Goal: Task Accomplishment & Management: Manage account settings

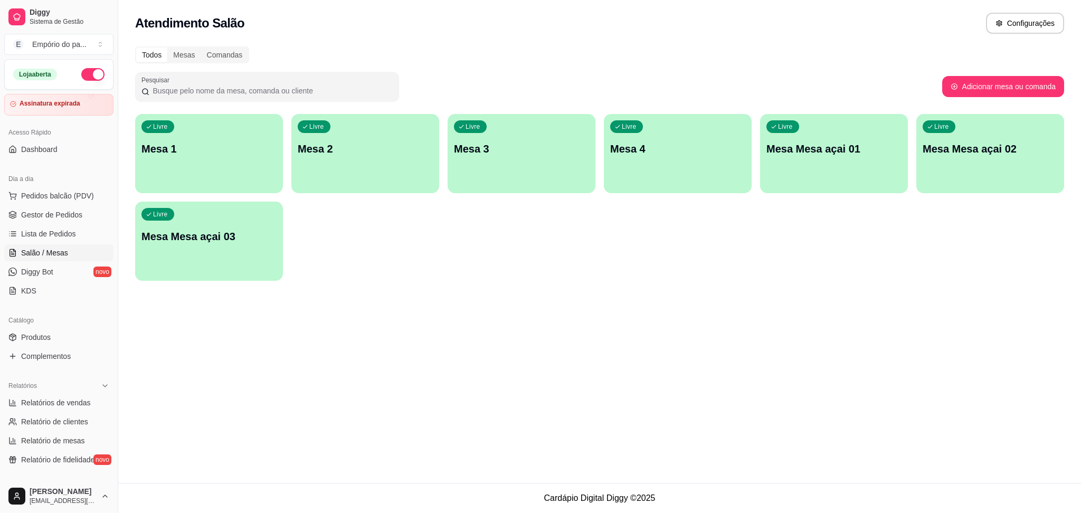
click at [51, 273] on span "Diggy Bot" at bounding box center [37, 272] width 32 height 11
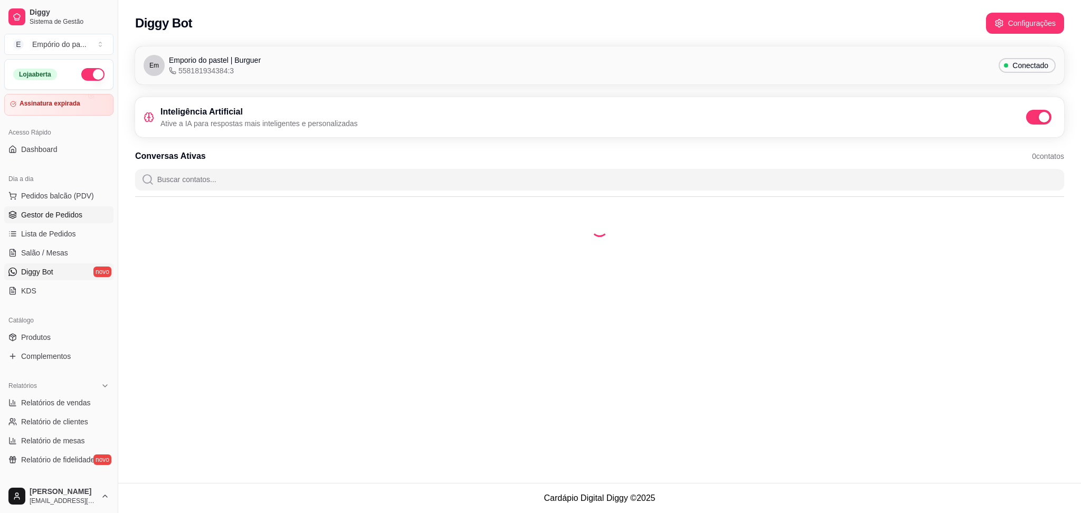
click at [56, 214] on span "Gestor de Pedidos" at bounding box center [51, 215] width 61 height 11
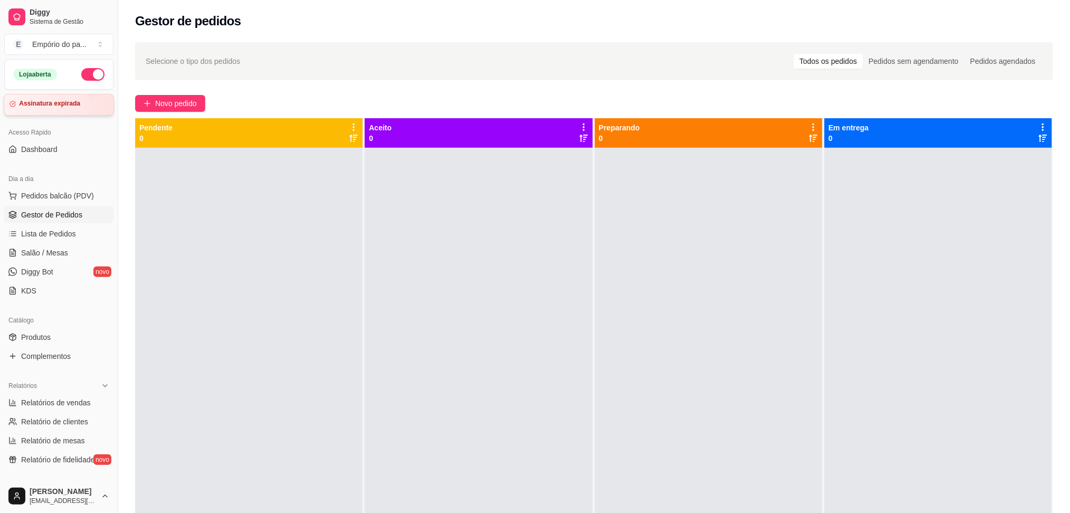
click at [60, 109] on div "Assinatura expirada" at bounding box center [59, 105] width 110 height 22
click at [34, 216] on span "Gestor de Pedidos" at bounding box center [51, 215] width 61 height 11
click at [50, 348] on link "Complementos" at bounding box center [58, 356] width 109 height 17
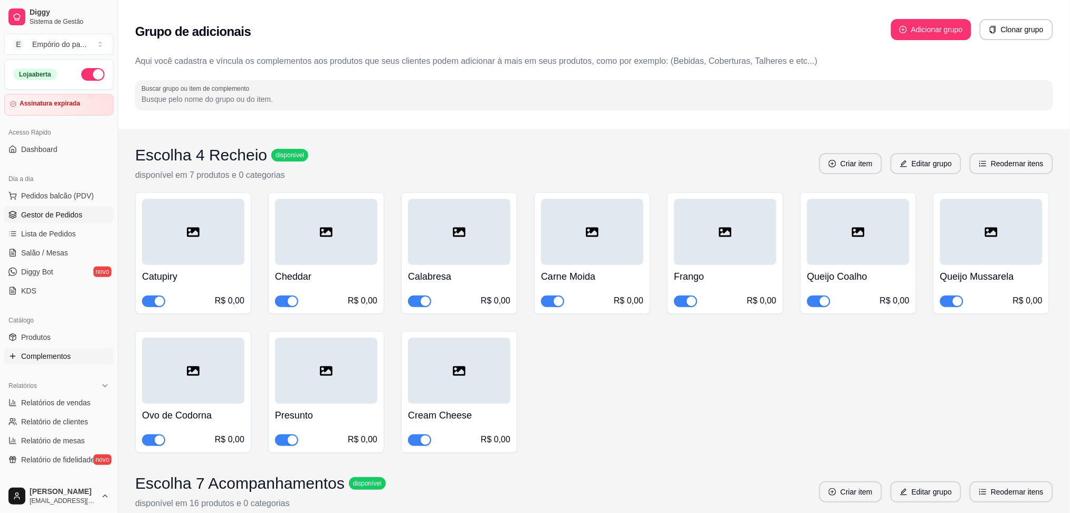
click at [41, 212] on span "Gestor de Pedidos" at bounding box center [51, 215] width 61 height 11
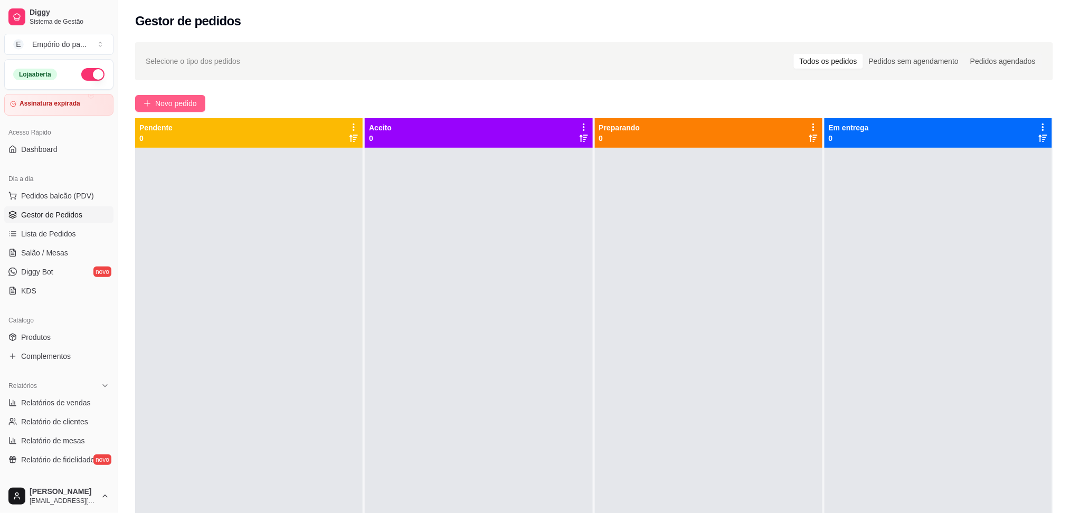
click at [176, 104] on span "Novo pedido" at bounding box center [176, 104] width 42 height 12
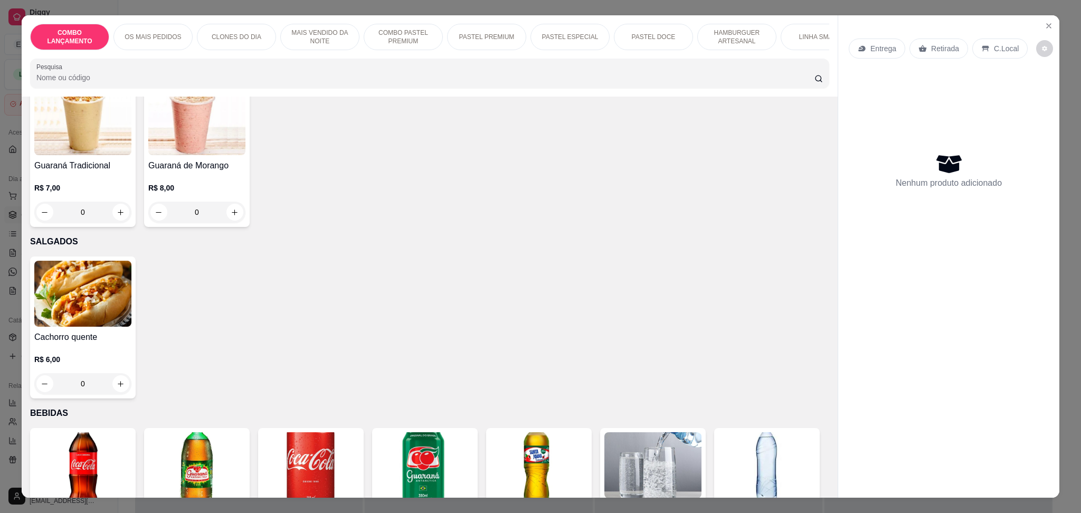
scroll to position [3238, 0]
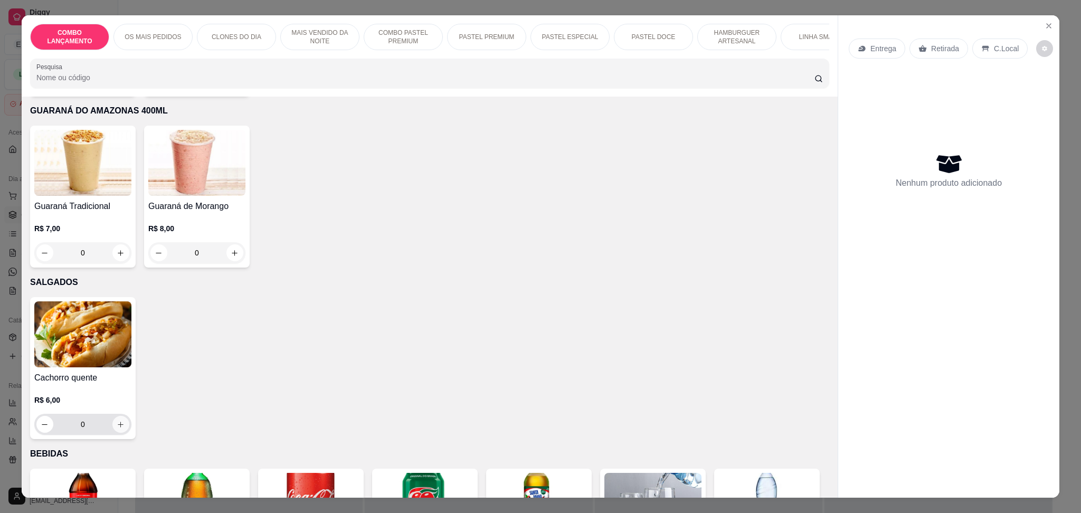
click at [118, 422] on icon "increase-product-quantity" at bounding box center [121, 425] width 6 height 6
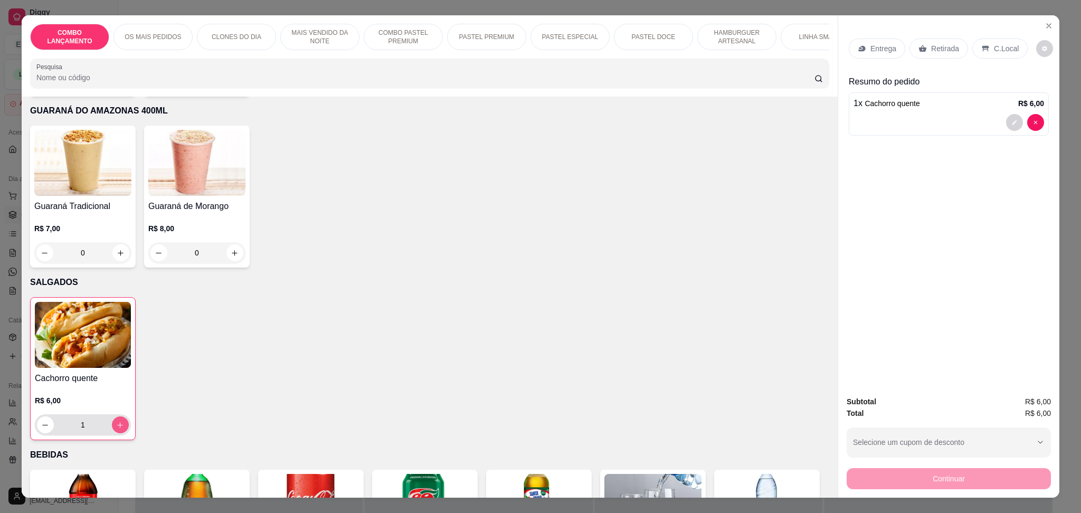
type input "1"
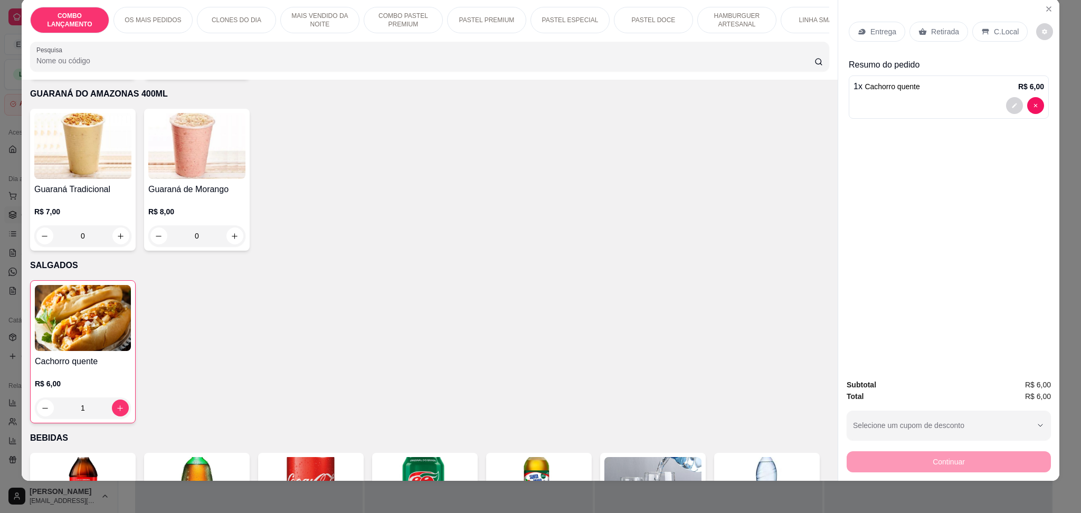
scroll to position [18, 0]
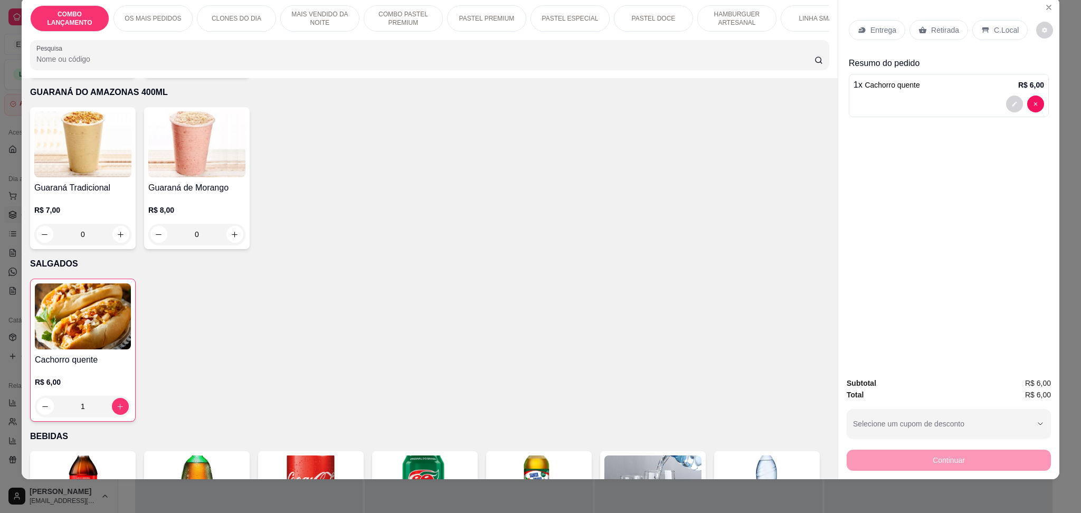
click at [935, 32] on p "Retirada" at bounding box center [945, 30] width 28 height 11
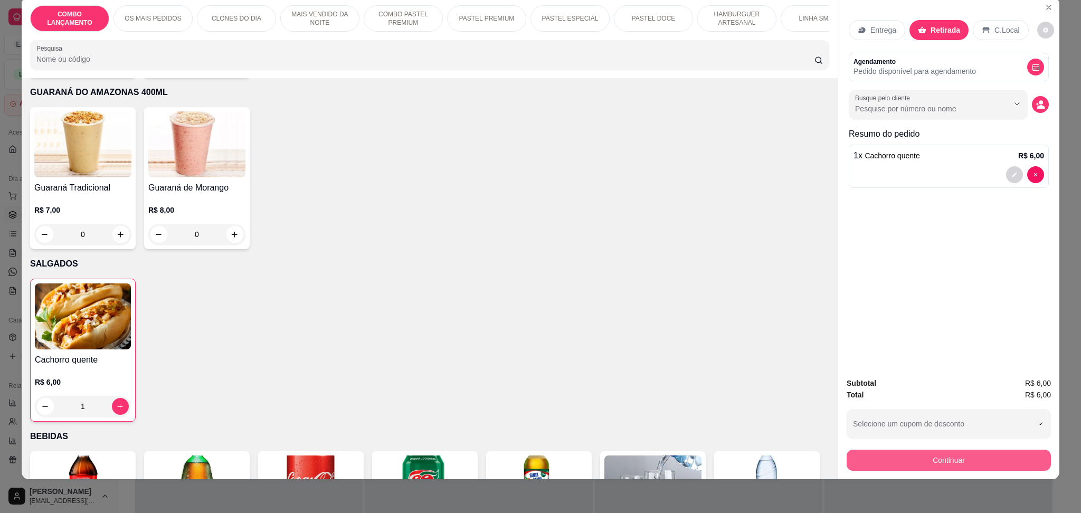
click at [968, 455] on button "Continuar" at bounding box center [949, 460] width 204 height 21
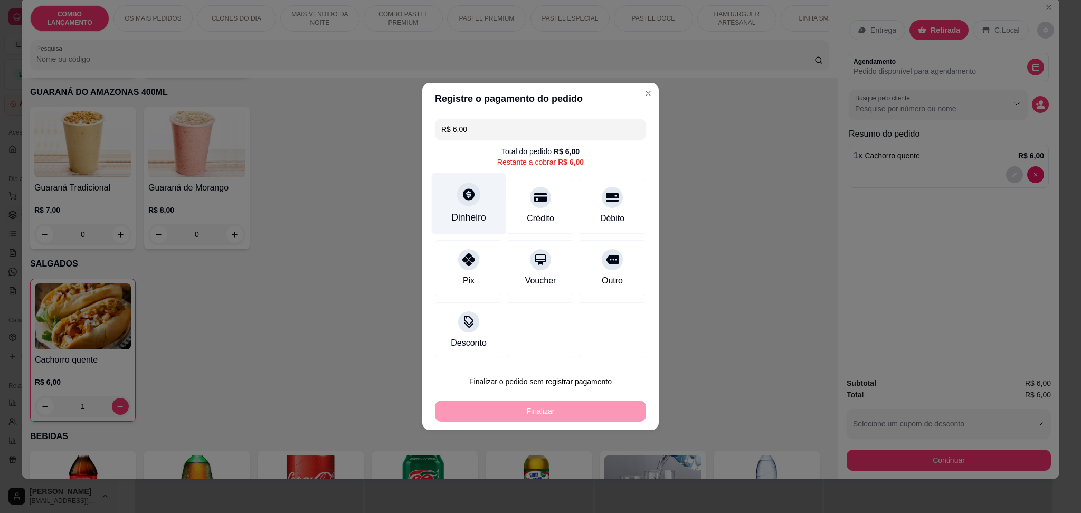
click at [473, 190] on icon at bounding box center [469, 194] width 14 height 14
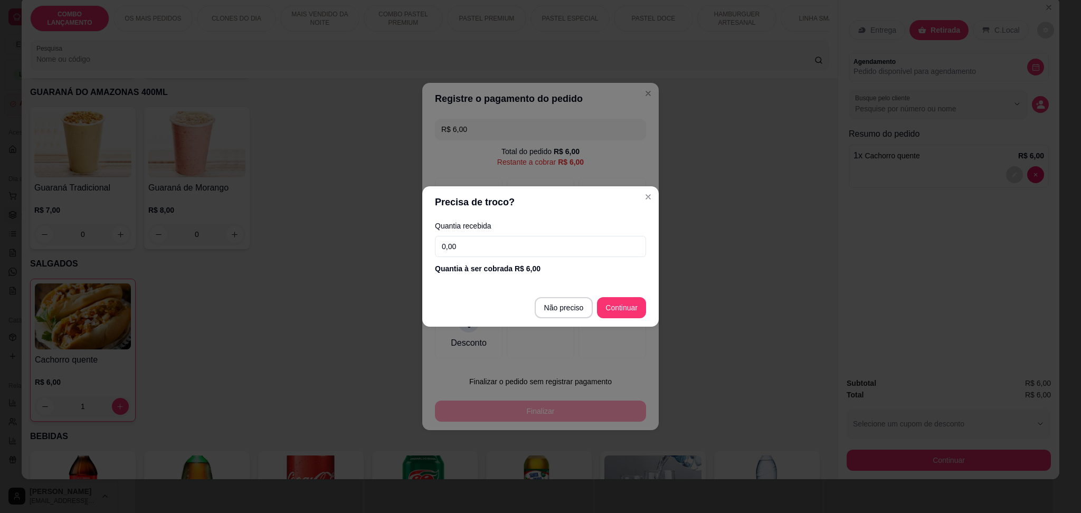
click at [533, 243] on input "0,00" at bounding box center [540, 246] width 211 height 21
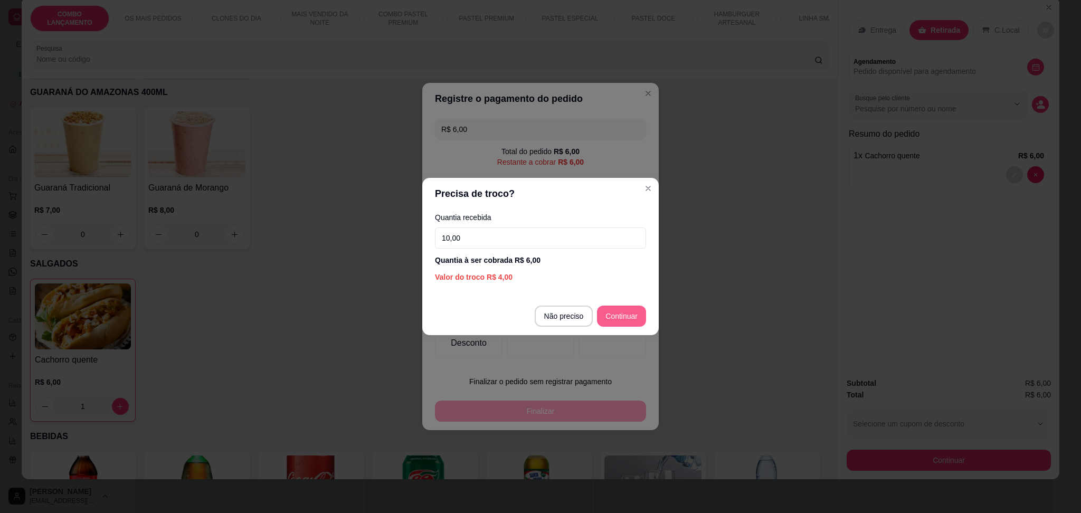
type input "10,00"
type input "R$ 0,00"
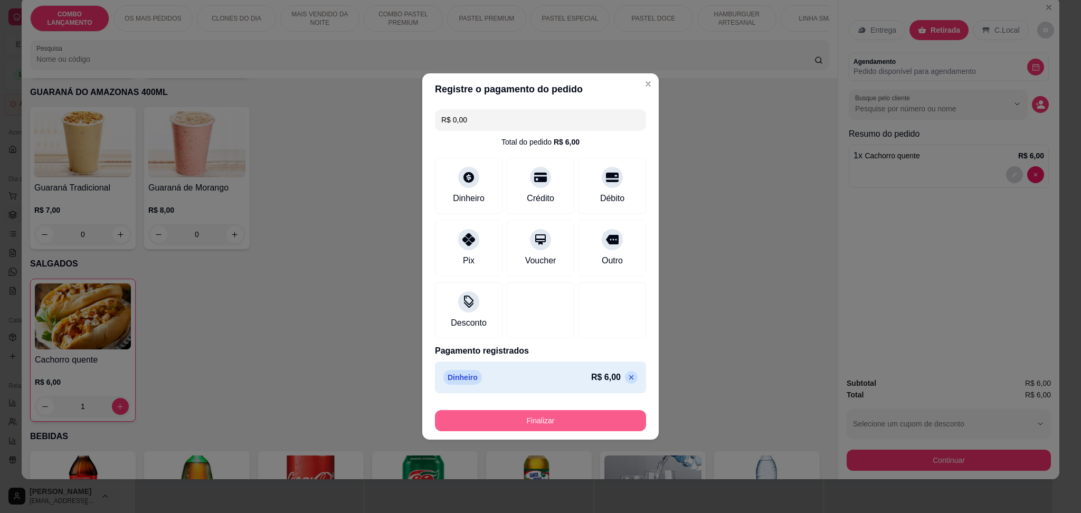
click at [619, 424] on button "Finalizar" at bounding box center [540, 420] width 211 height 21
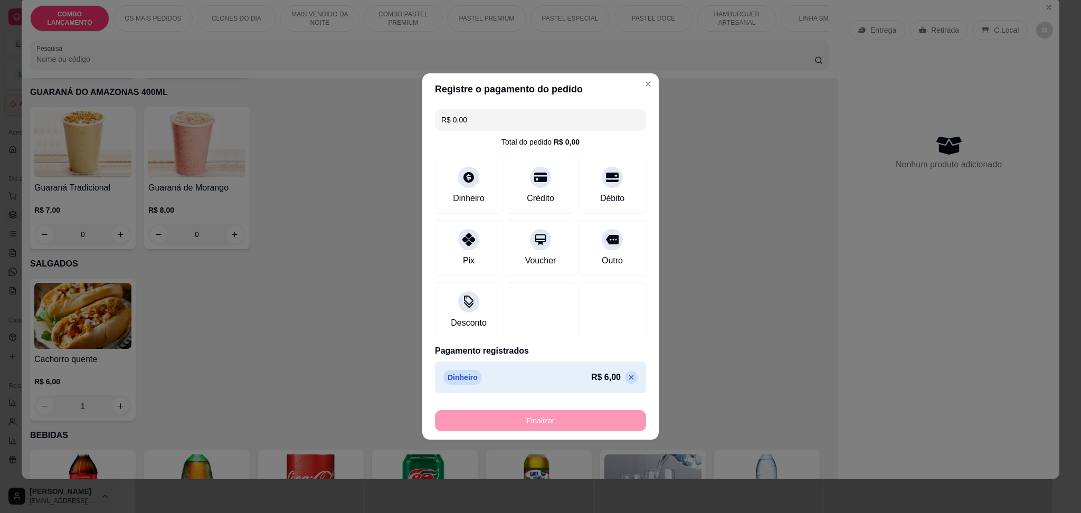
type input "0"
type input "-R$ 6,00"
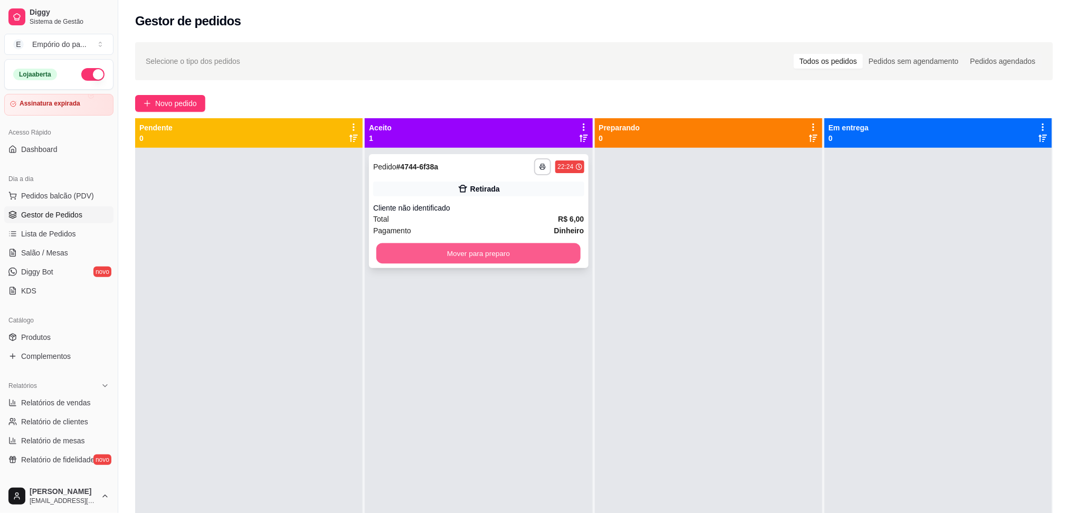
click at [462, 258] on button "Mover para preparo" at bounding box center [478, 253] width 204 height 21
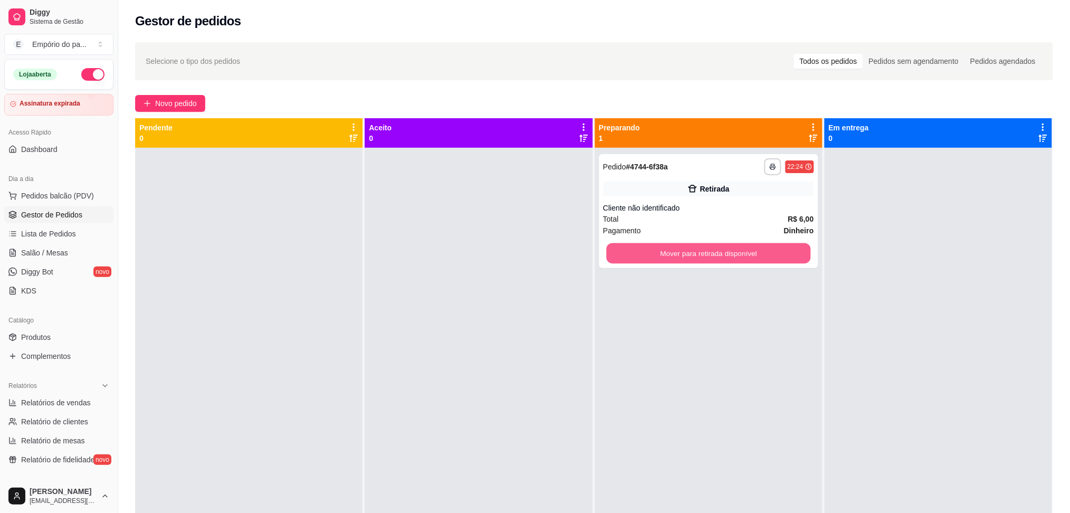
click at [688, 260] on button "Mover para retirada disponível" at bounding box center [708, 253] width 204 height 21
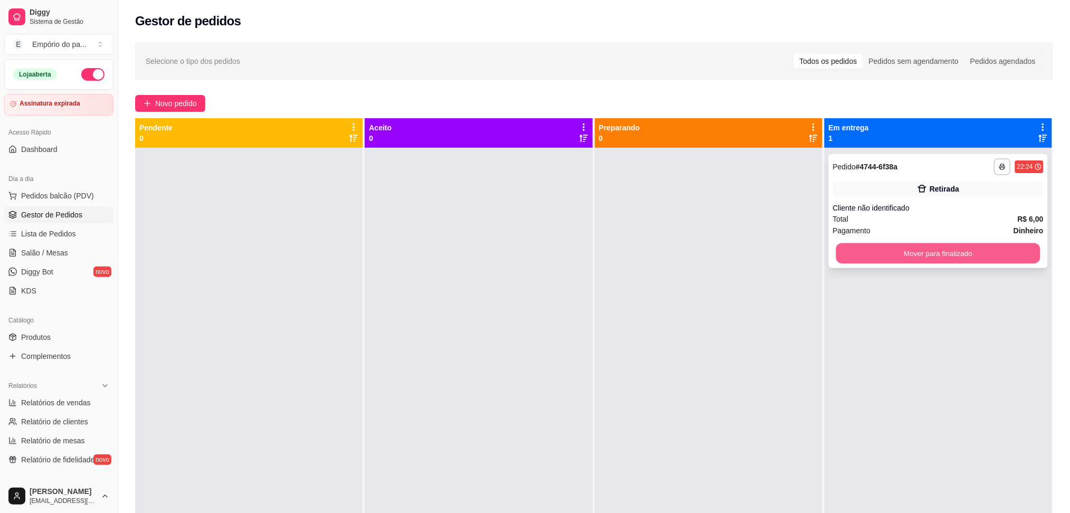
click at [930, 250] on button "Mover para finalizado" at bounding box center [938, 253] width 204 height 21
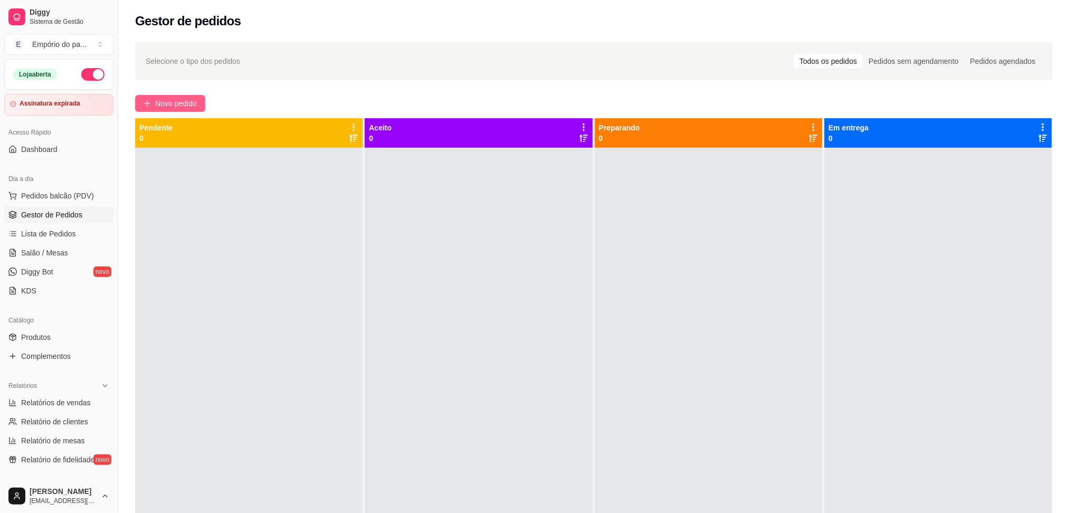
click at [184, 101] on span "Novo pedido" at bounding box center [176, 104] width 42 height 12
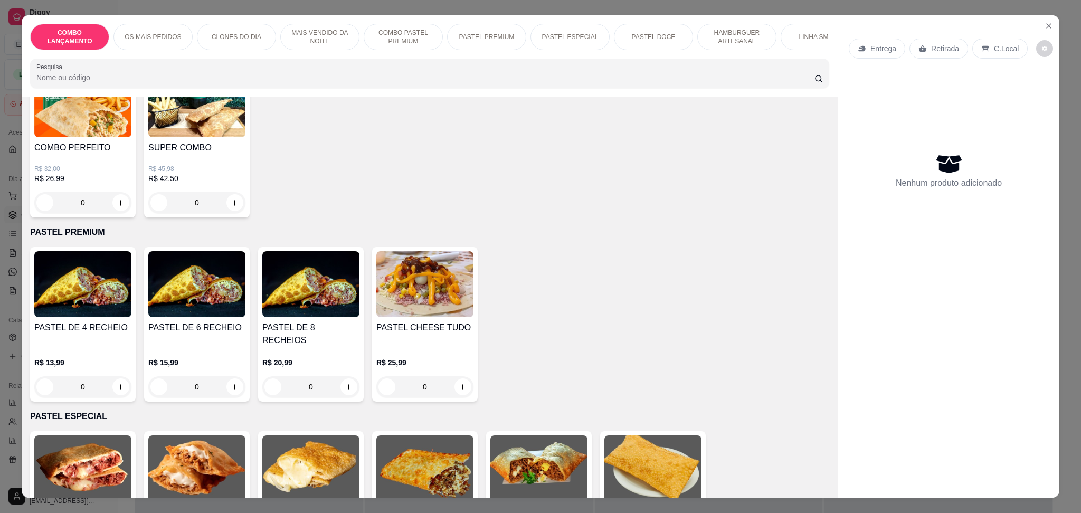
scroll to position [1196, 0]
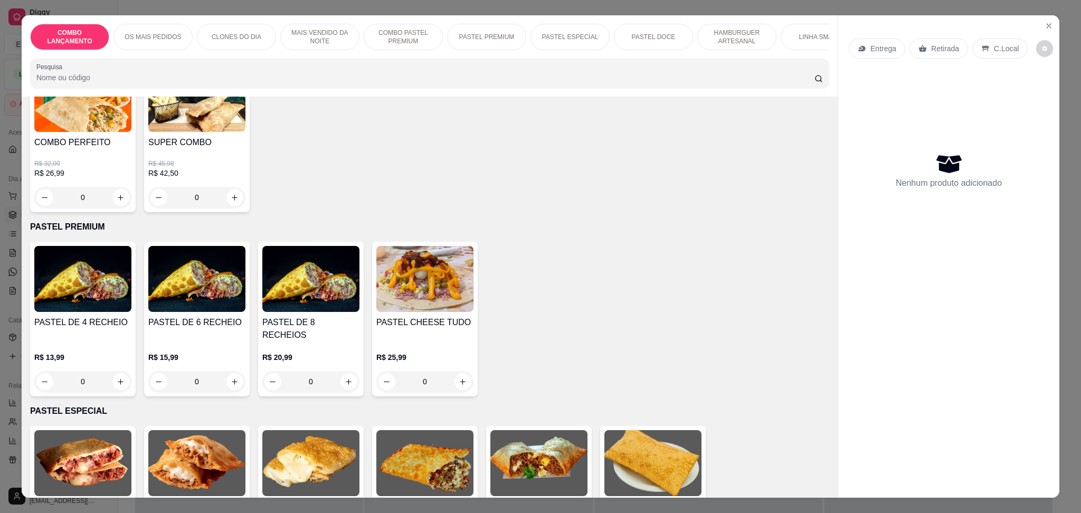
click at [453, 371] on div "0" at bounding box center [424, 381] width 97 height 21
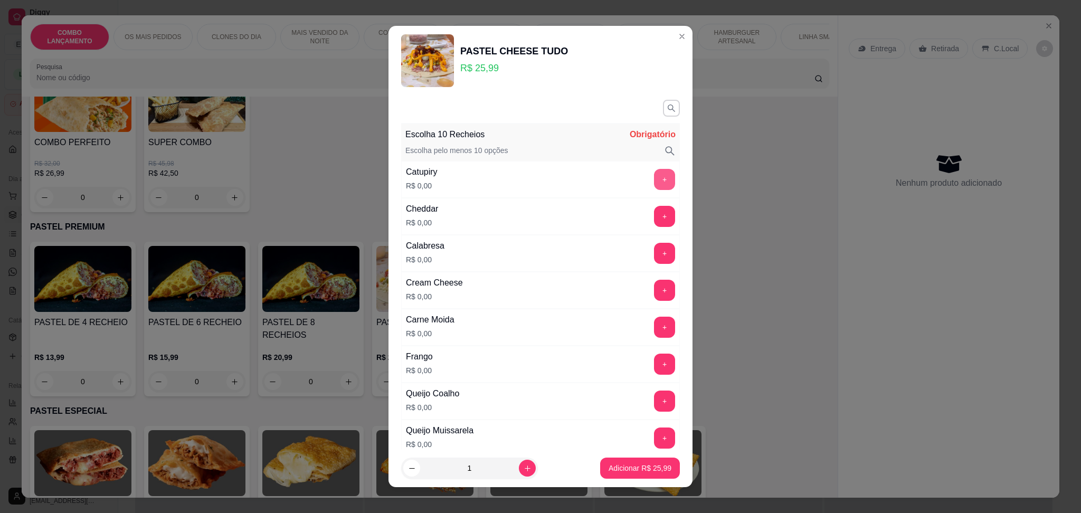
click at [654, 170] on button "+" at bounding box center [664, 179] width 21 height 21
click at [654, 216] on button "+" at bounding box center [664, 216] width 21 height 21
click at [654, 248] on button "+" at bounding box center [664, 253] width 21 height 21
click at [654, 286] on button "+" at bounding box center [664, 290] width 21 height 21
click at [655, 328] on button "+" at bounding box center [665, 327] width 21 height 21
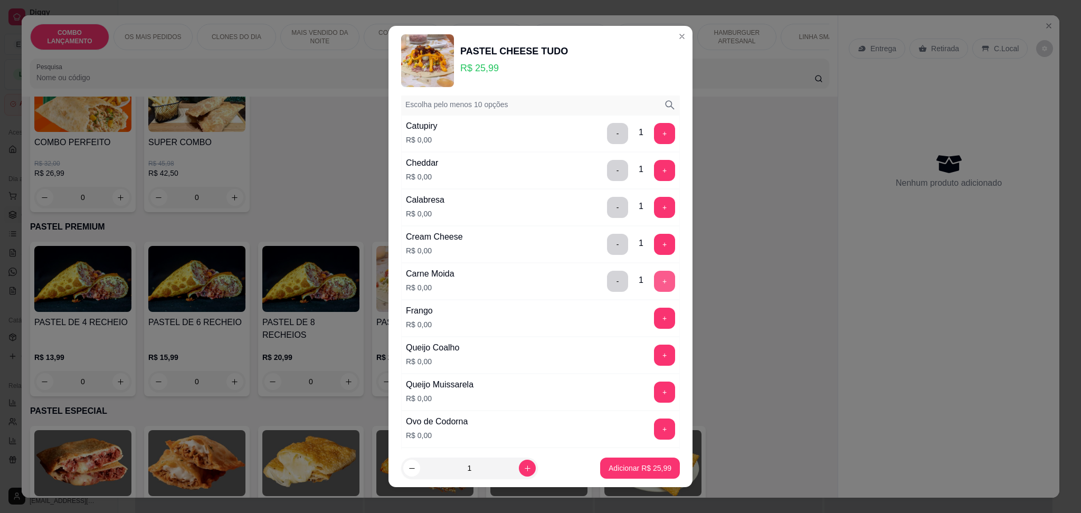
scroll to position [70, 0]
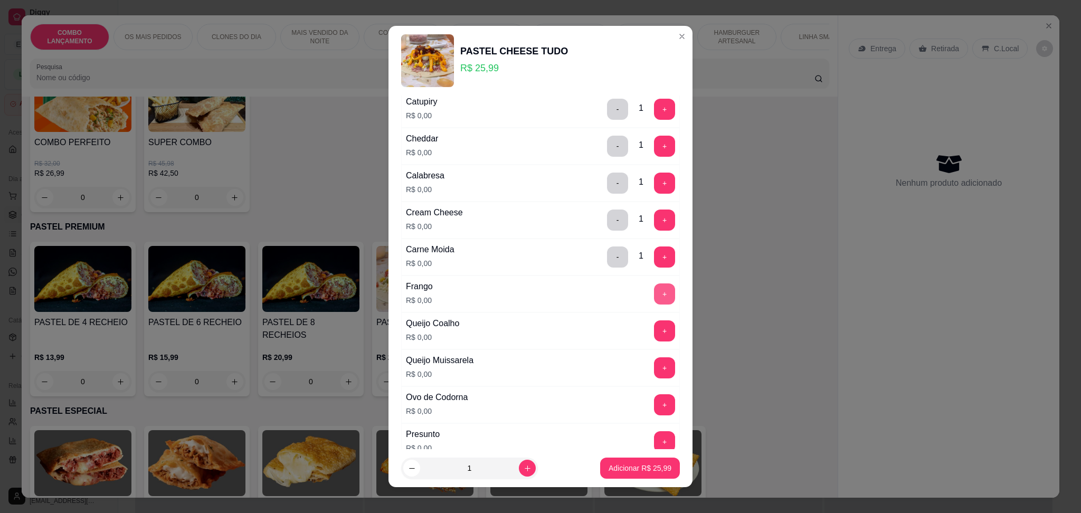
click at [654, 298] on button "+" at bounding box center [664, 294] width 21 height 21
click at [655, 327] on button "+" at bounding box center [665, 330] width 21 height 21
click at [654, 370] on button "+" at bounding box center [664, 367] width 21 height 21
click at [654, 404] on button "+" at bounding box center [664, 404] width 21 height 21
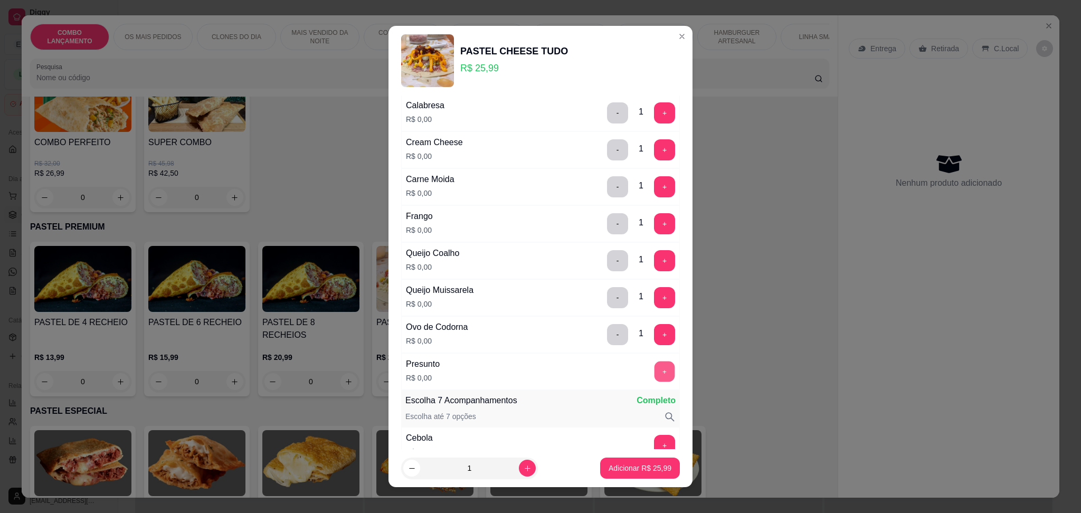
click at [655, 374] on button "+" at bounding box center [665, 371] width 21 height 21
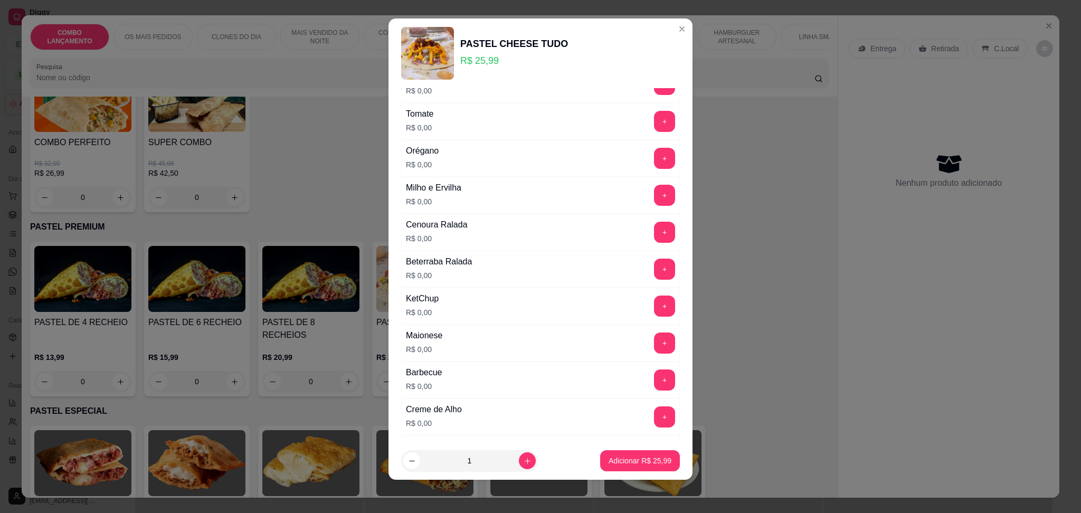
scroll to position [577, 0]
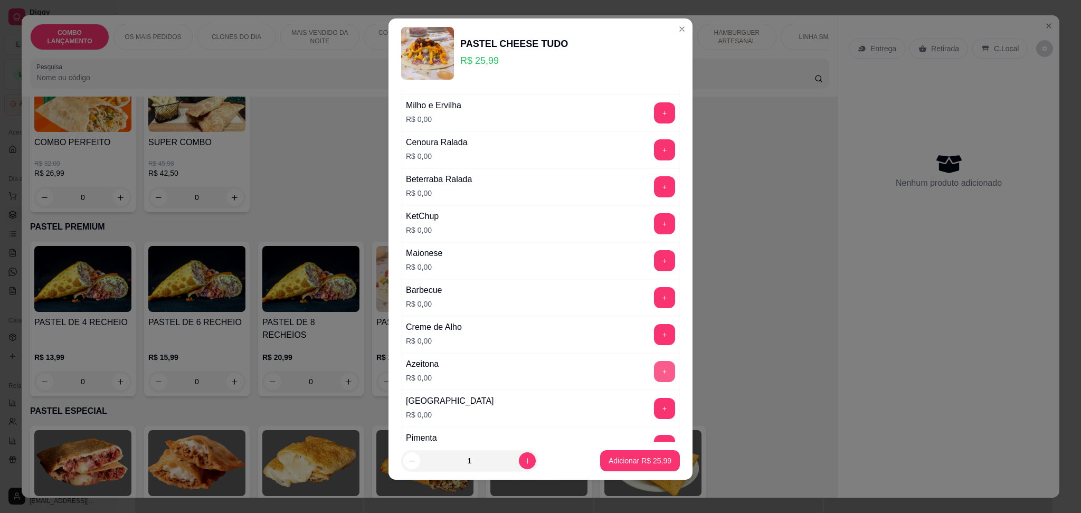
click at [654, 369] on button "+" at bounding box center [664, 371] width 21 height 21
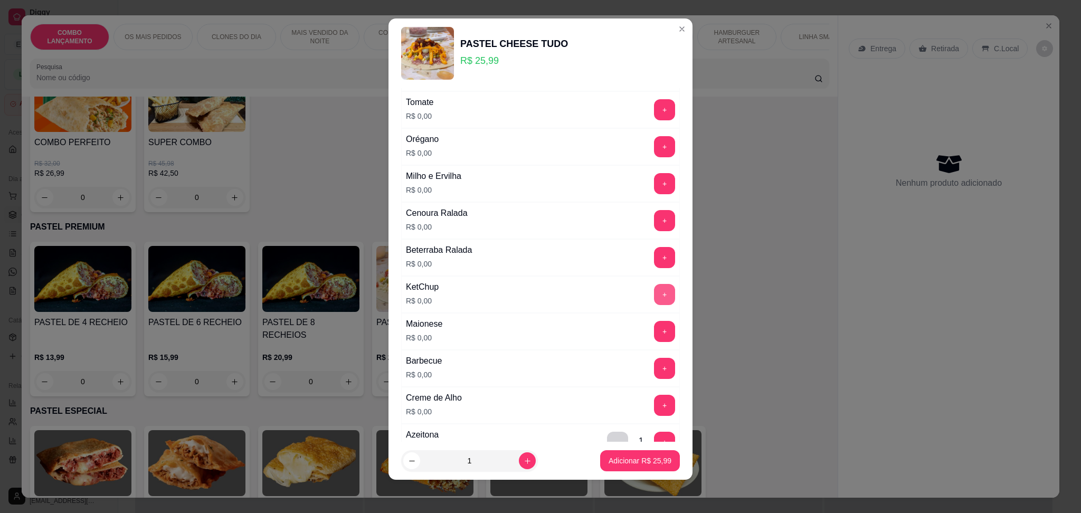
click at [654, 287] on button "+" at bounding box center [664, 294] width 21 height 21
click at [654, 328] on button "+" at bounding box center [664, 331] width 21 height 21
click at [654, 182] on button "+" at bounding box center [664, 183] width 21 height 21
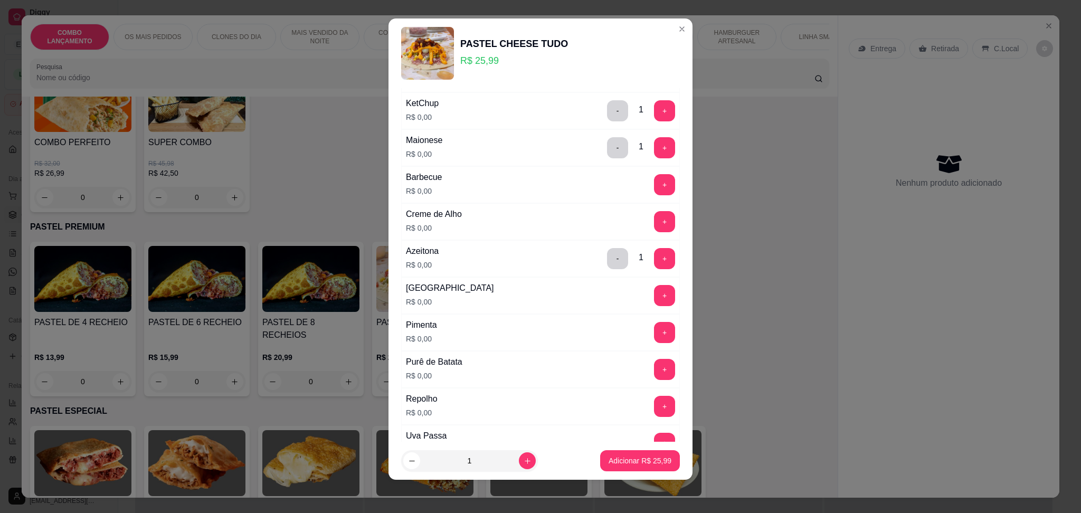
scroll to position [717, 0]
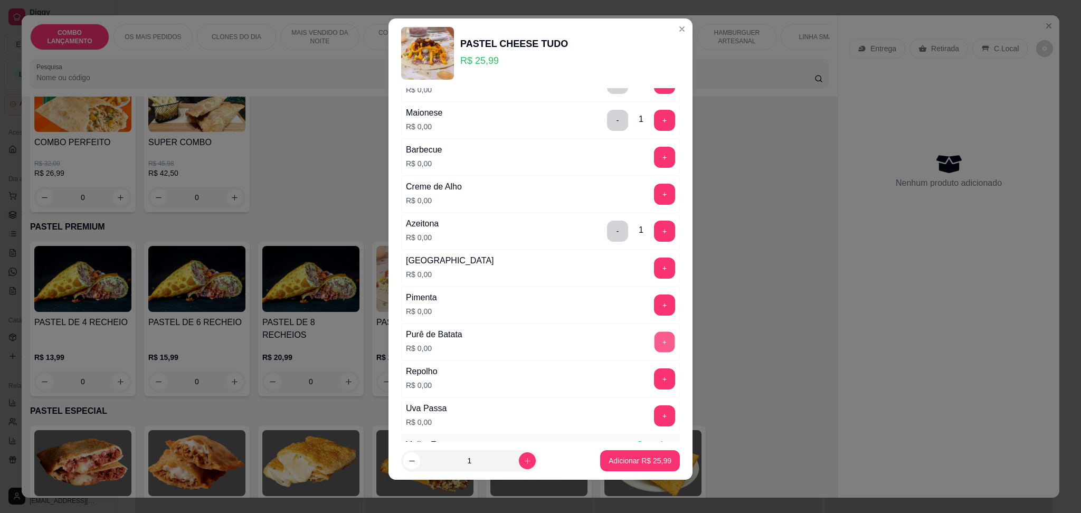
click at [655, 345] on button "+" at bounding box center [665, 342] width 21 height 21
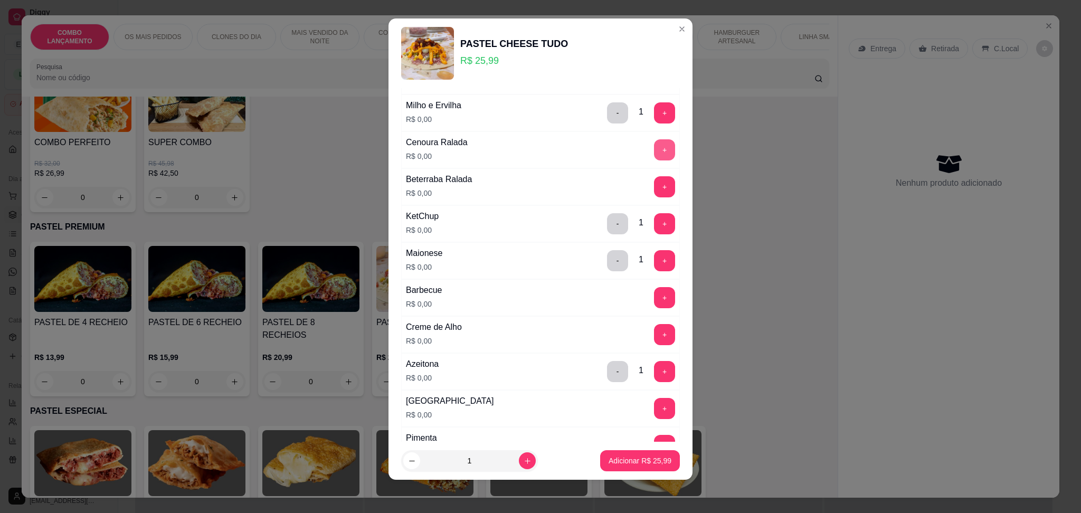
scroll to position [436, 0]
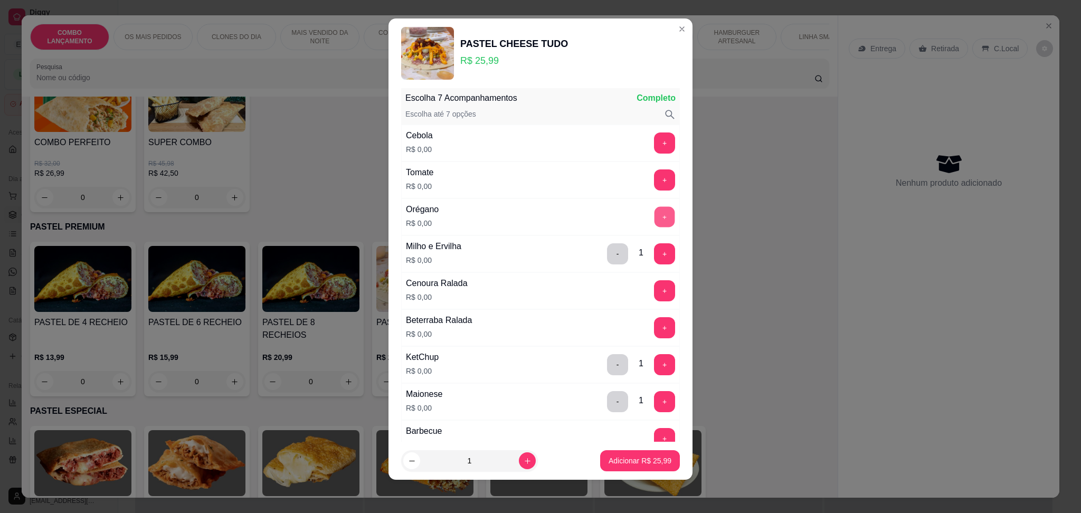
click at [655, 216] on button "+" at bounding box center [665, 216] width 21 height 21
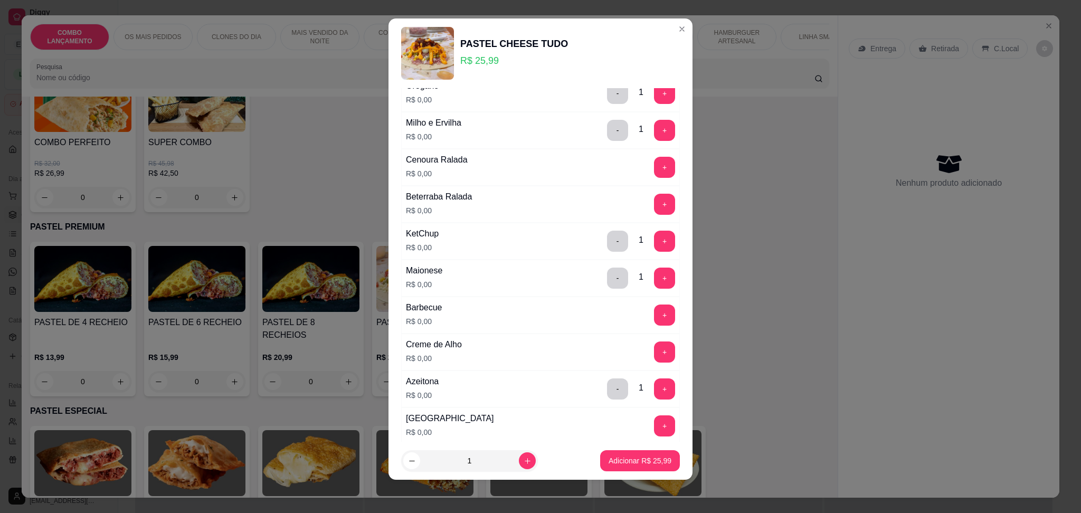
scroll to position [577, 0]
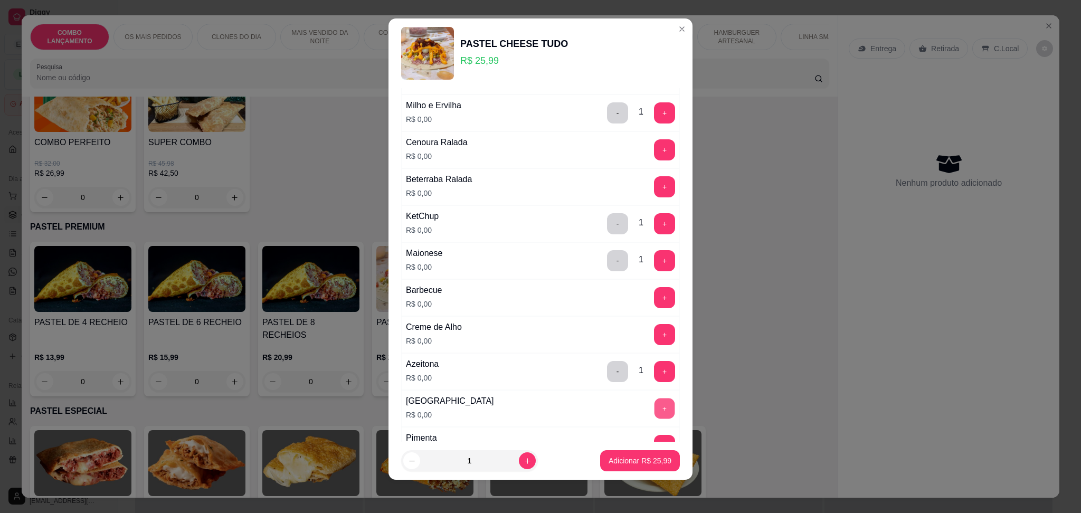
click at [655, 404] on button "+" at bounding box center [665, 408] width 21 height 21
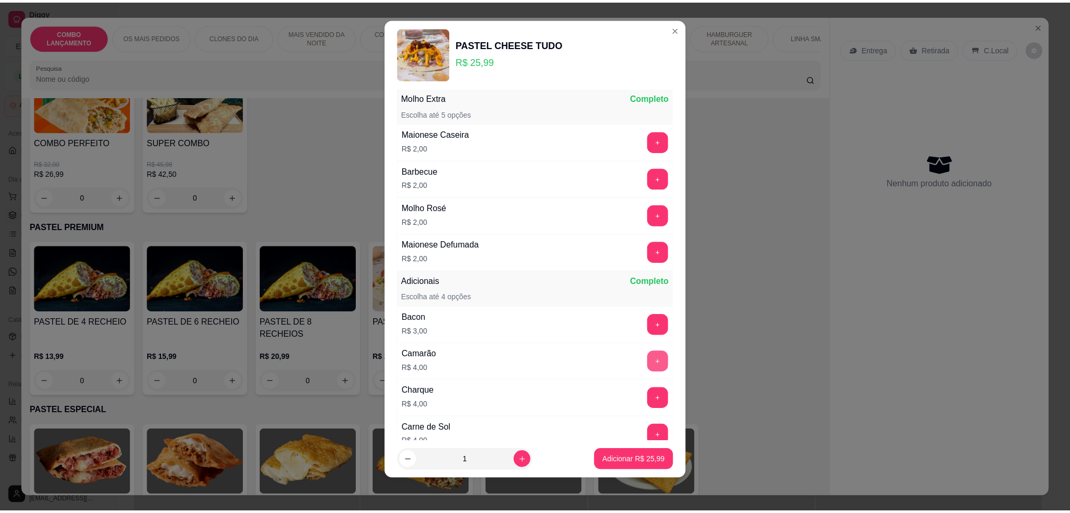
scroll to position [1065, 0]
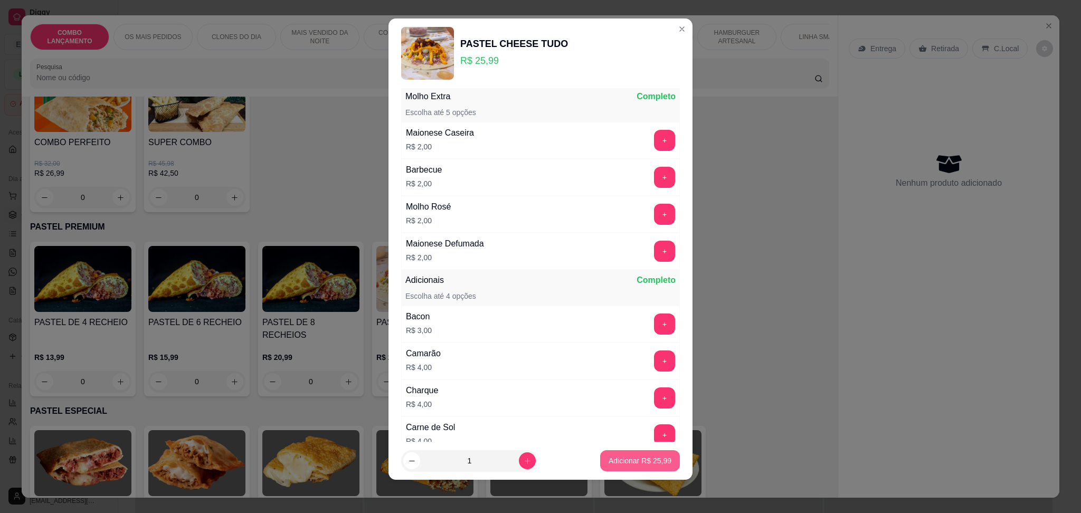
click at [639, 458] on p "Adicionar R$ 25,99" at bounding box center [640, 461] width 63 height 11
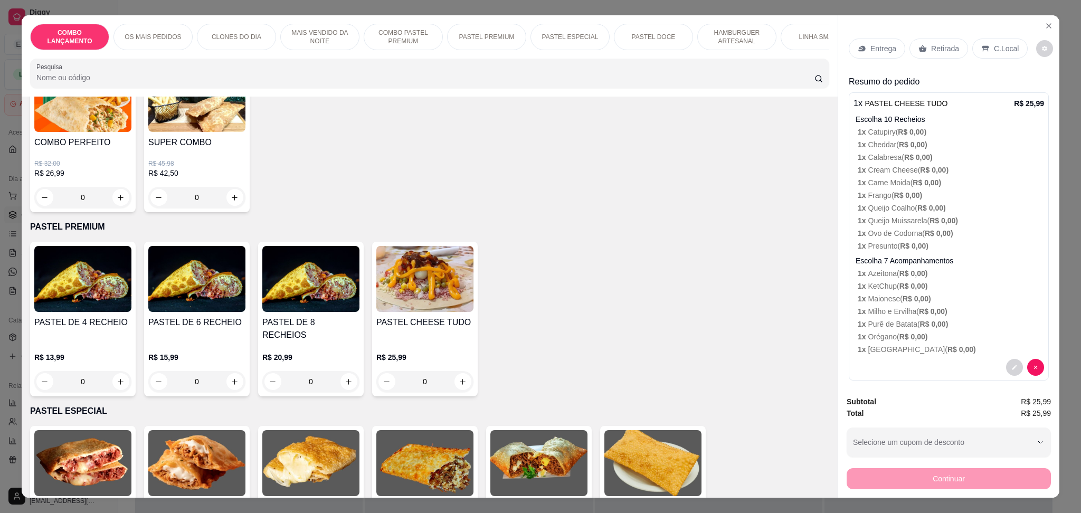
click at [948, 50] on p "Retirada" at bounding box center [945, 48] width 28 height 11
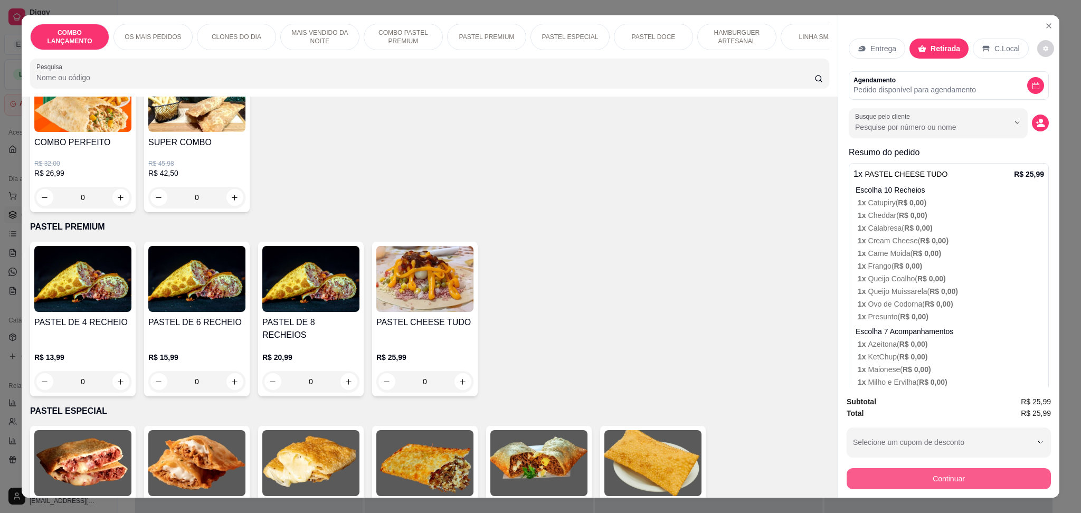
click at [964, 472] on button "Continuar" at bounding box center [949, 478] width 204 height 21
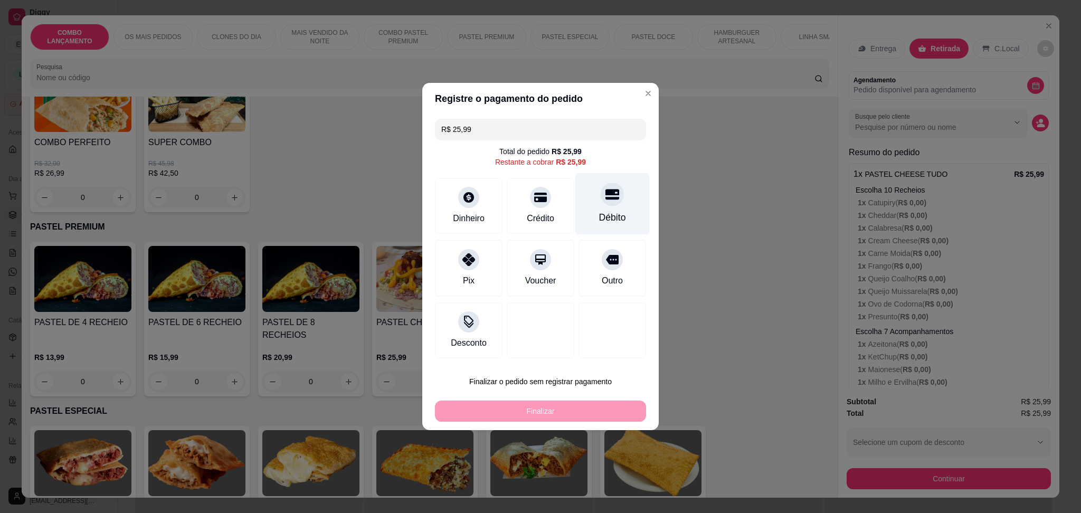
click at [599, 212] on div "Débito" at bounding box center [612, 218] width 27 height 14
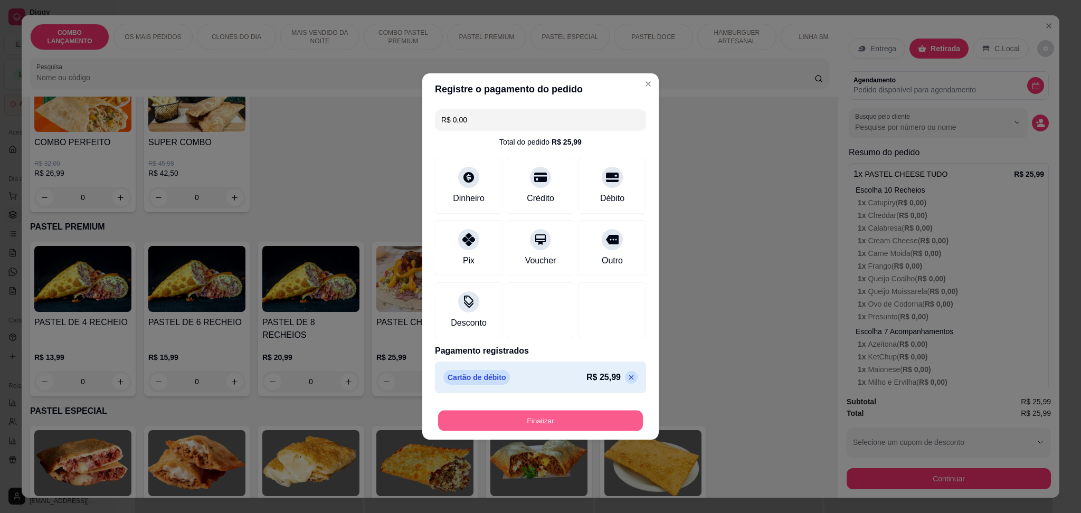
click at [571, 423] on button "Finalizar" at bounding box center [540, 421] width 205 height 21
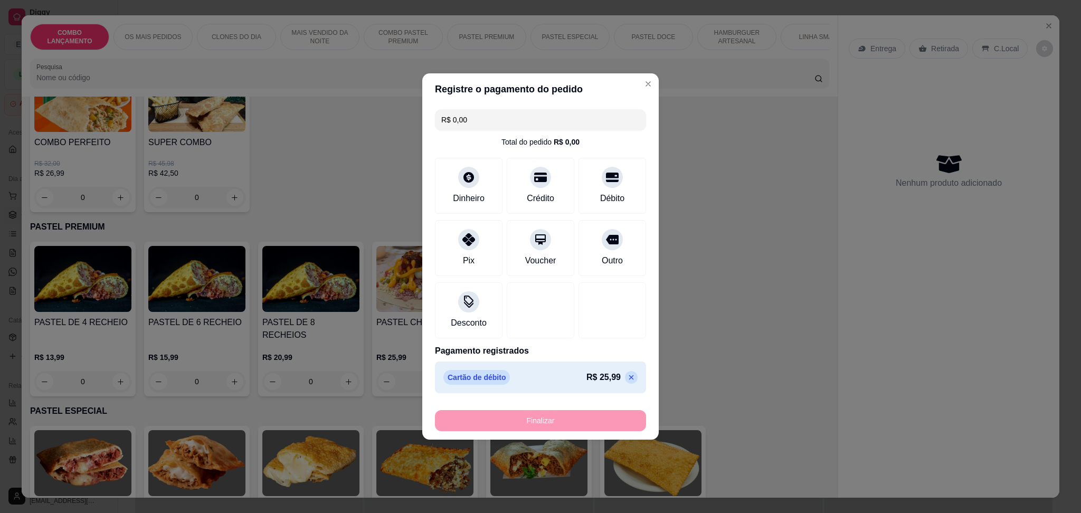
type input "-R$ 25,99"
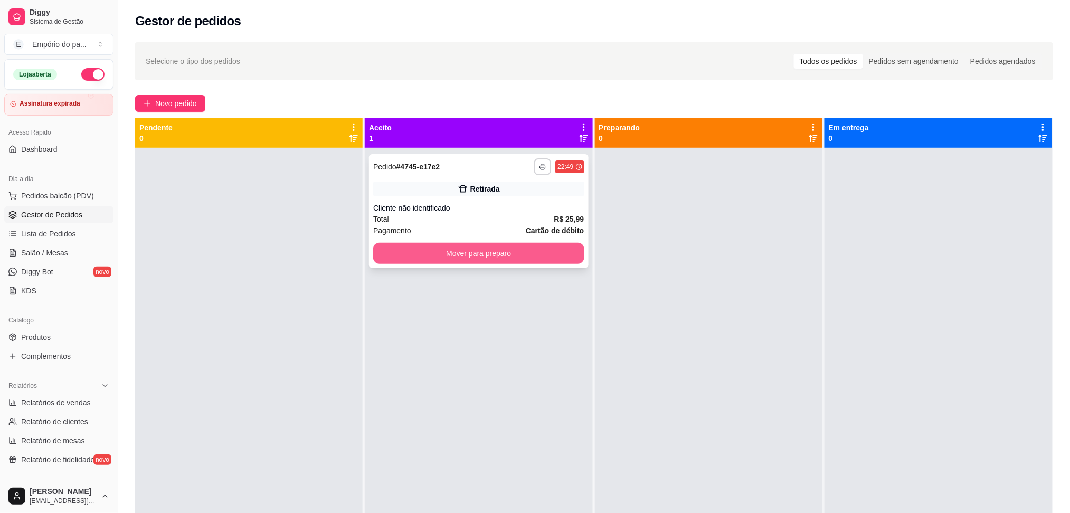
click at [507, 250] on button "Mover para preparo" at bounding box center [478, 253] width 211 height 21
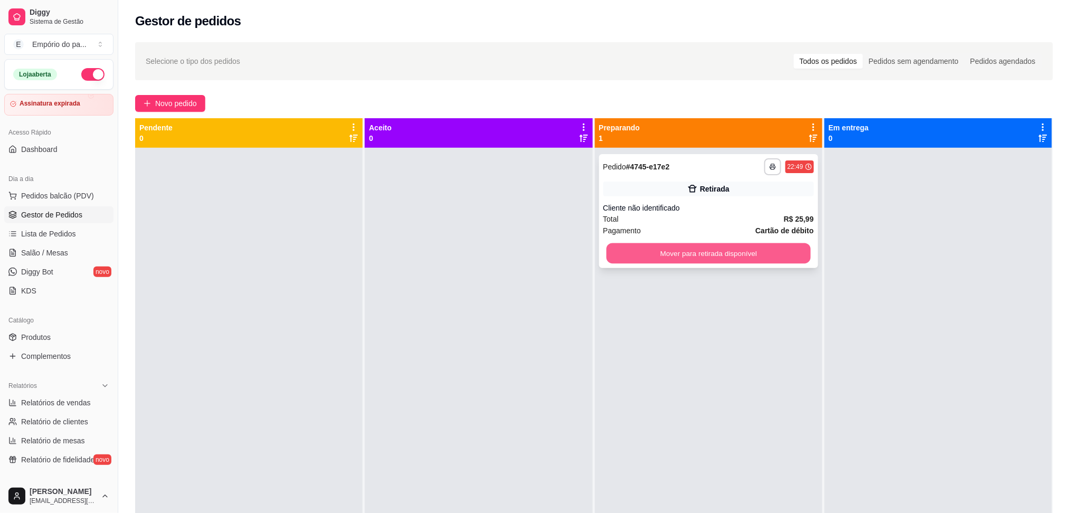
click at [694, 258] on button "Mover para retirada disponível" at bounding box center [708, 253] width 204 height 21
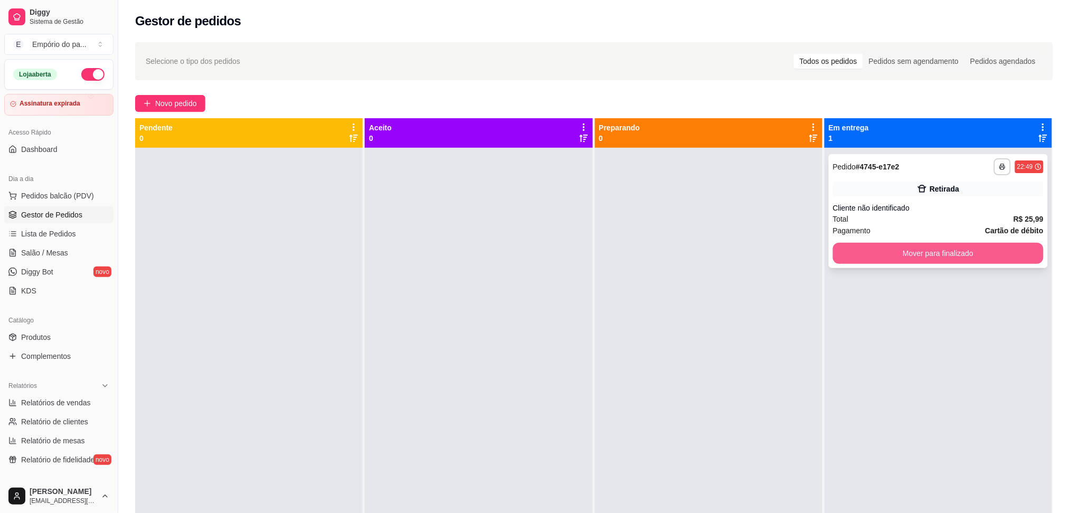
click at [922, 258] on button "Mover para finalizado" at bounding box center [938, 253] width 211 height 21
